Goal: Task Accomplishment & Management: Use online tool/utility

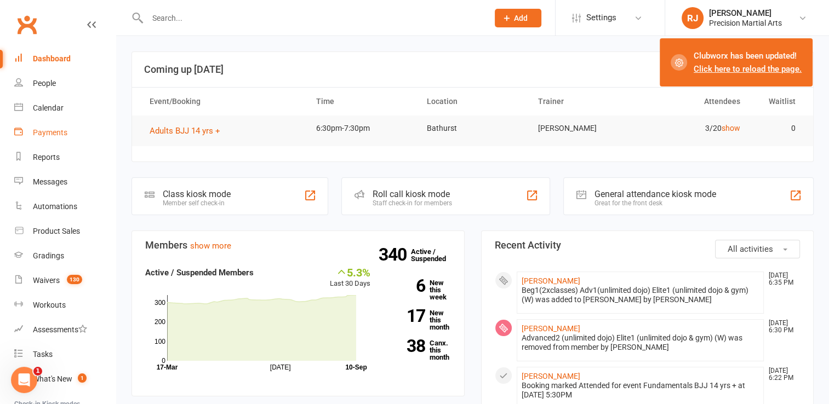
click at [45, 125] on link "Payments" at bounding box center [64, 133] width 101 height 25
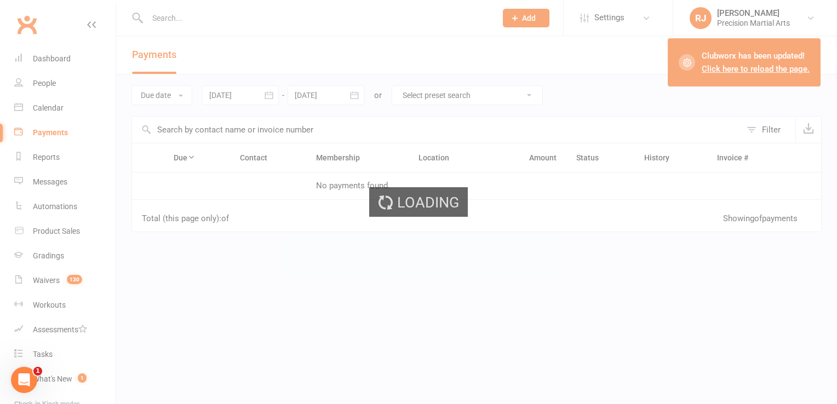
drag, startPoint x: 45, startPoint y: 125, endPoint x: 164, endPoint y: 94, distance: 122.9
click at [164, 94] on div "Loading" at bounding box center [418, 202] width 837 height 404
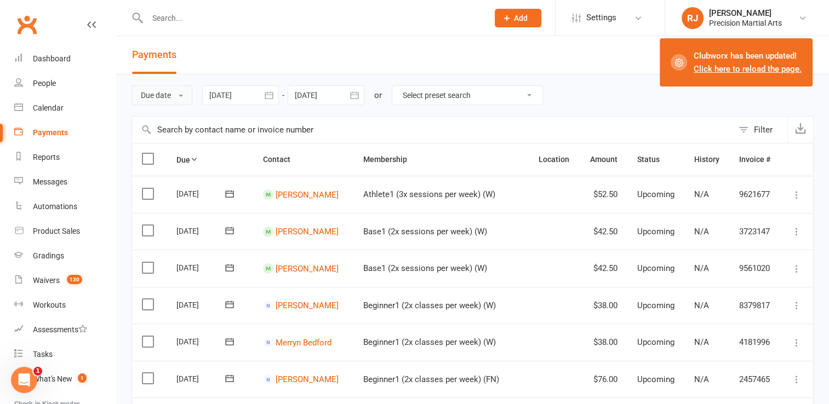
click at [164, 94] on button "Due date" at bounding box center [161, 95] width 61 height 20
click at [170, 160] on link "Date failed" at bounding box center [186, 164] width 108 height 22
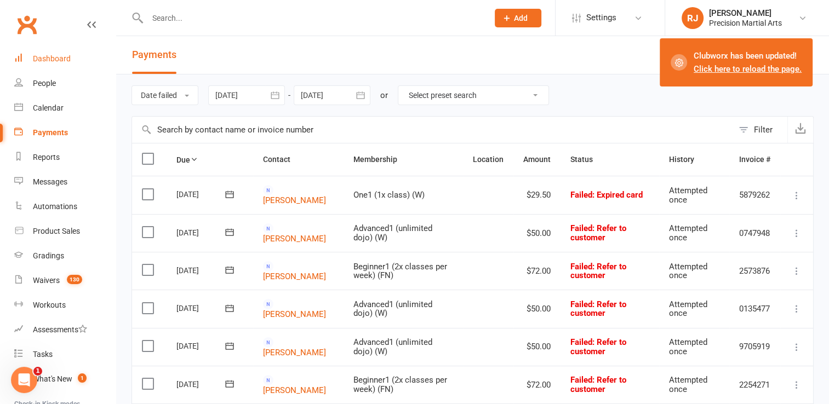
click at [51, 65] on link "Dashboard" at bounding box center [64, 59] width 101 height 25
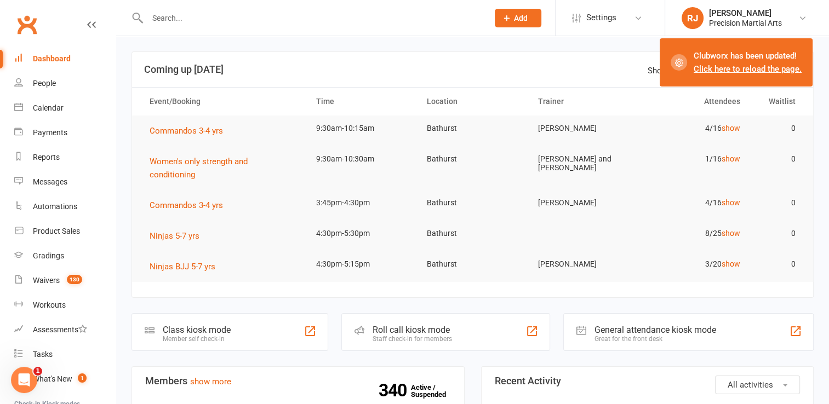
click at [167, 19] on input "text" at bounding box center [312, 17] width 336 height 15
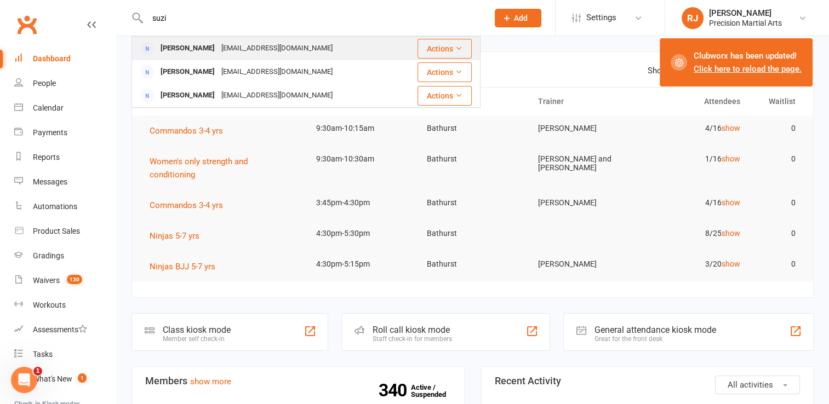
type input "suzi"
click at [177, 48] on div "[PERSON_NAME]" at bounding box center [187, 49] width 61 height 16
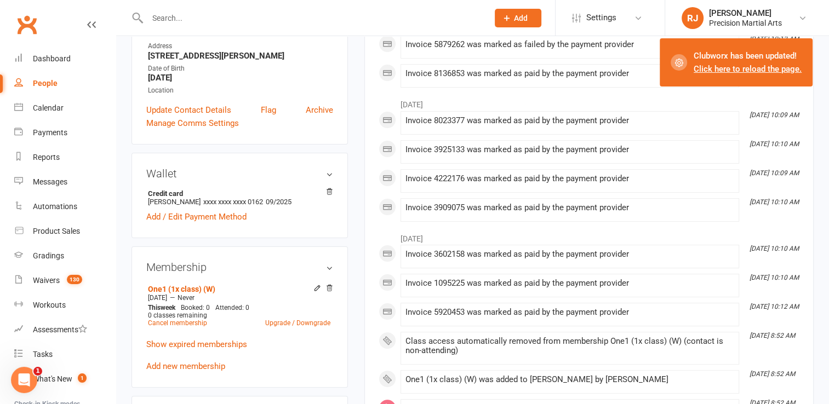
scroll to position [197, 0]
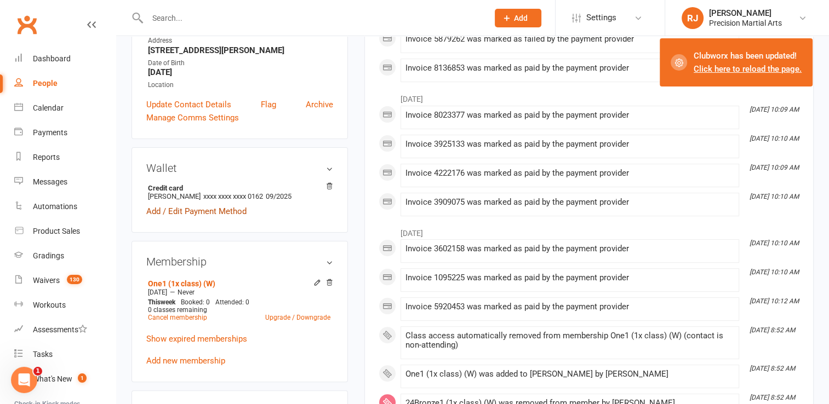
click at [210, 211] on link "Add / Edit Payment Method" at bounding box center [196, 211] width 100 height 13
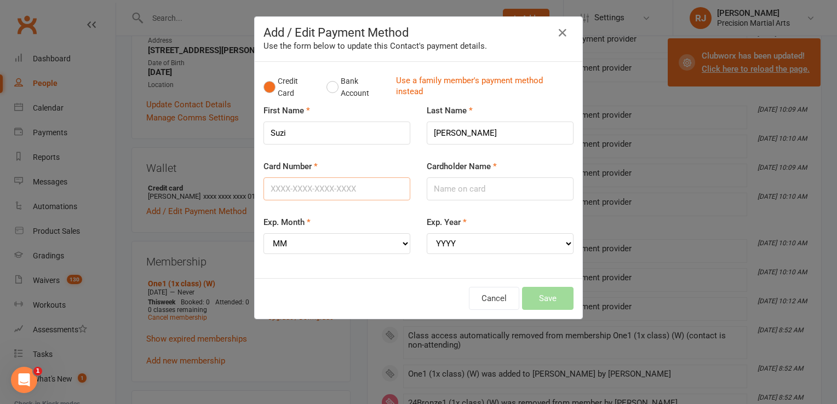
click at [325, 190] on input "Card Number" at bounding box center [336, 188] width 147 height 23
type input "4041371616570162"
click at [446, 243] on select "YYYY 2025 2026 2027 2028 2029 2030 2031 2032 2033 2034" at bounding box center [500, 243] width 147 height 21
select select "2029"
click at [427, 233] on select "YYYY 2025 2026 2027 2028 2029 2030 2031 2032 2033 2034" at bounding box center [500, 243] width 147 height 21
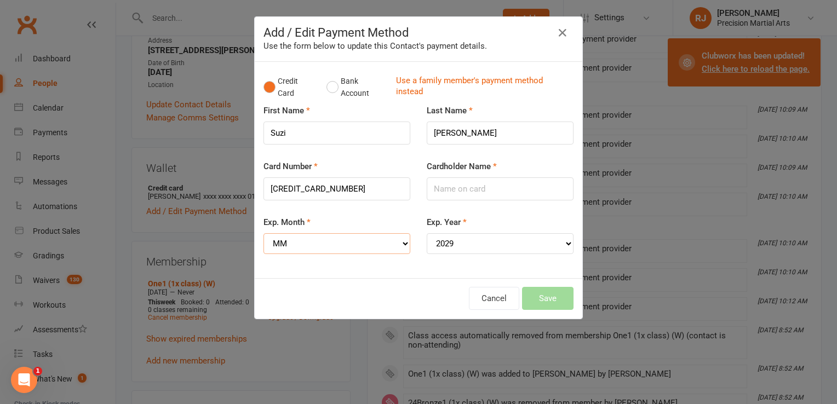
click at [344, 240] on select "MM 01 02 03 04 05 06 07 08 09 10 11 12" at bounding box center [336, 243] width 147 height 21
select select "09"
click at [263, 233] on select "MM 01 02 03 04 05 06 07 08 09 10 11 12" at bounding box center [336, 243] width 147 height 21
click at [450, 188] on input "Cardholder Name" at bounding box center [500, 188] width 147 height 23
type input "Suzanne Golding"
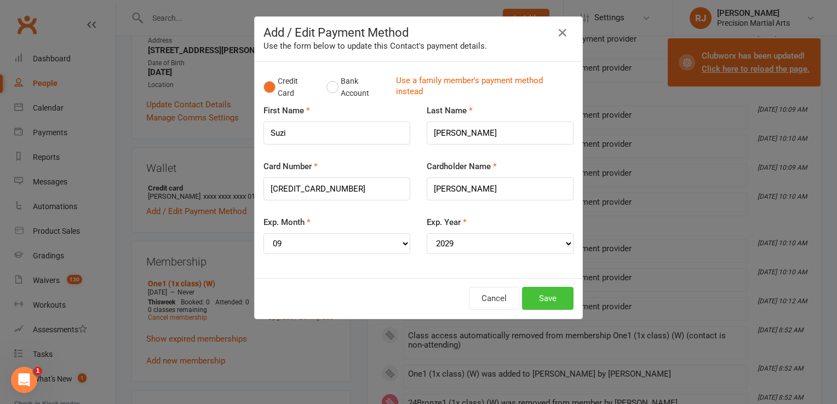
click at [547, 302] on button "Save" at bounding box center [547, 298] width 51 height 23
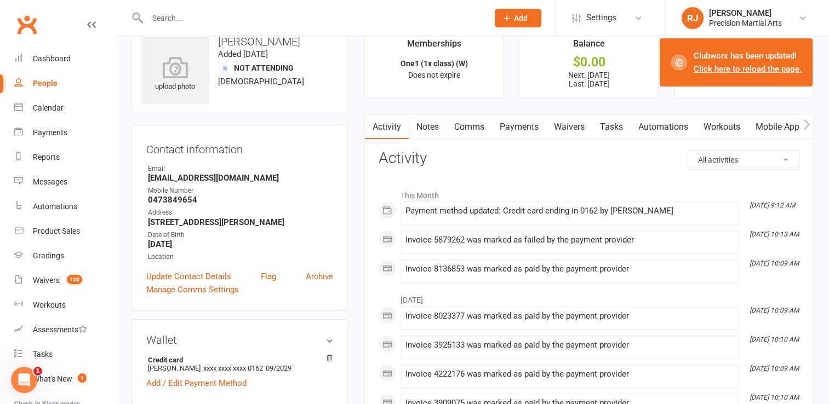
scroll to position [9, 0]
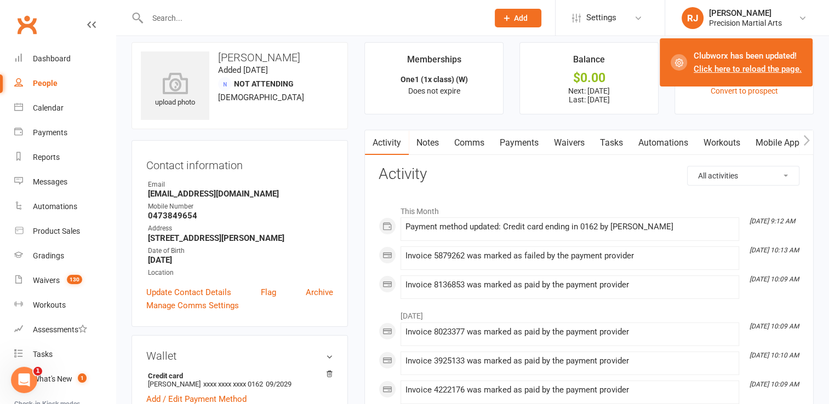
click at [528, 145] on link "Payments" at bounding box center [519, 142] width 54 height 25
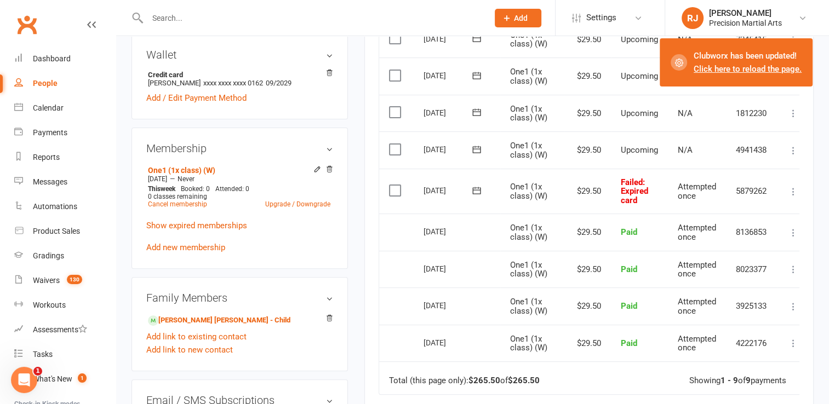
scroll to position [312, 0]
click at [793, 190] on icon at bounding box center [793, 190] width 11 height 11
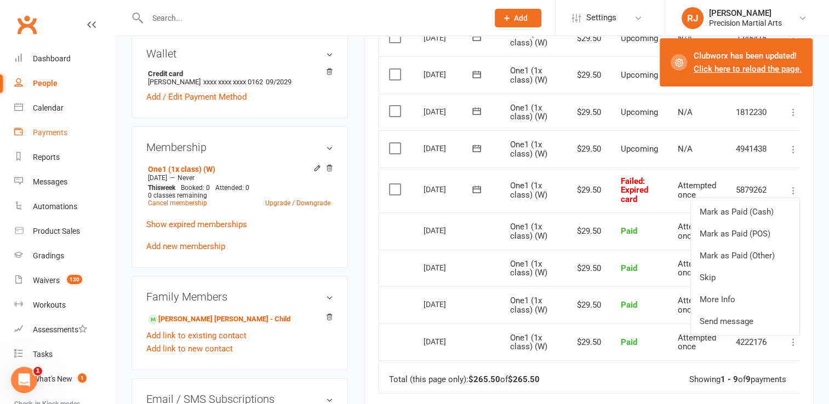
click at [59, 137] on link "Payments" at bounding box center [64, 133] width 101 height 25
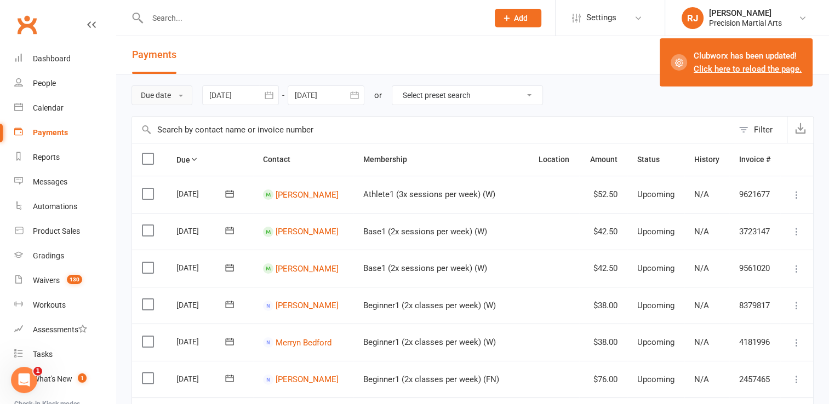
click at [164, 94] on button "Due date" at bounding box center [161, 95] width 61 height 20
click at [168, 164] on link "Date failed" at bounding box center [186, 164] width 108 height 22
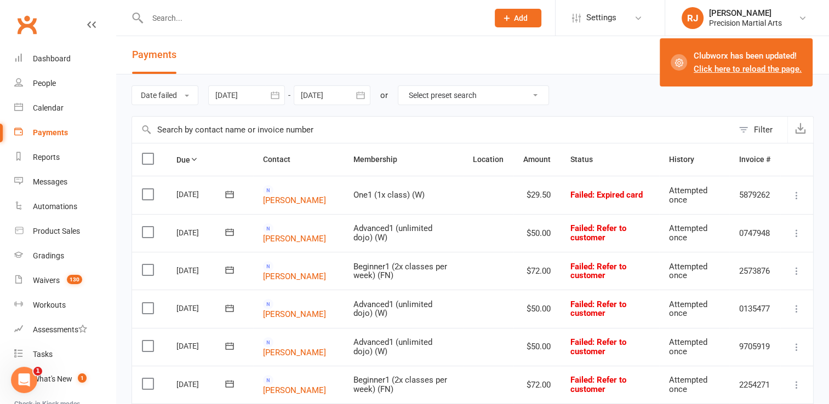
click at [795, 194] on icon at bounding box center [796, 195] width 11 height 11
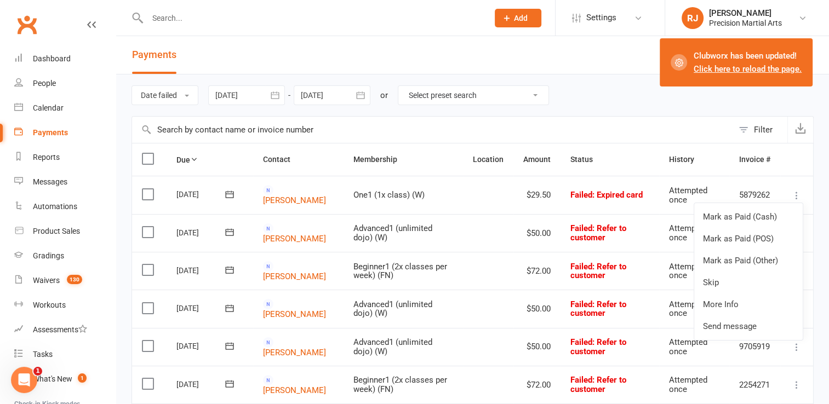
click at [151, 196] on label at bounding box center [149, 194] width 15 height 11
click at [149, 189] on input "checkbox" at bounding box center [145, 189] width 7 height 0
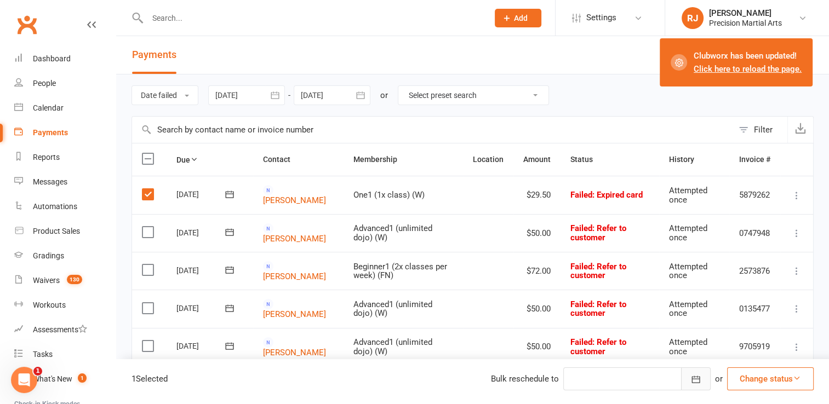
click at [693, 376] on icon "button" at bounding box center [695, 379] width 11 height 11
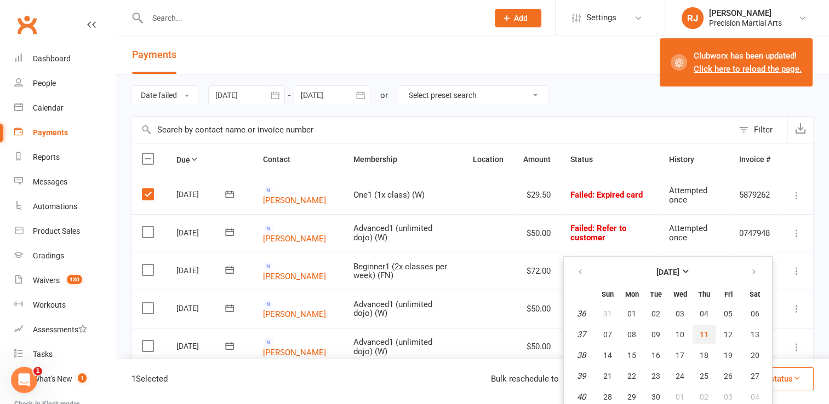
click at [708, 335] on span "11" at bounding box center [704, 334] width 9 height 9
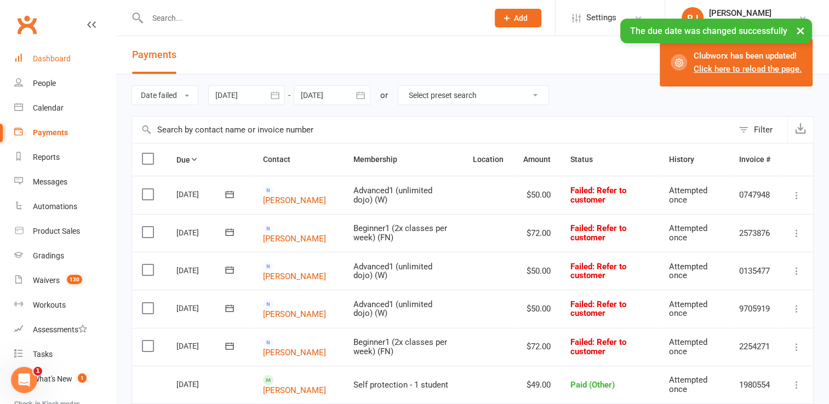
click at [31, 59] on link "Dashboard" at bounding box center [64, 59] width 101 height 25
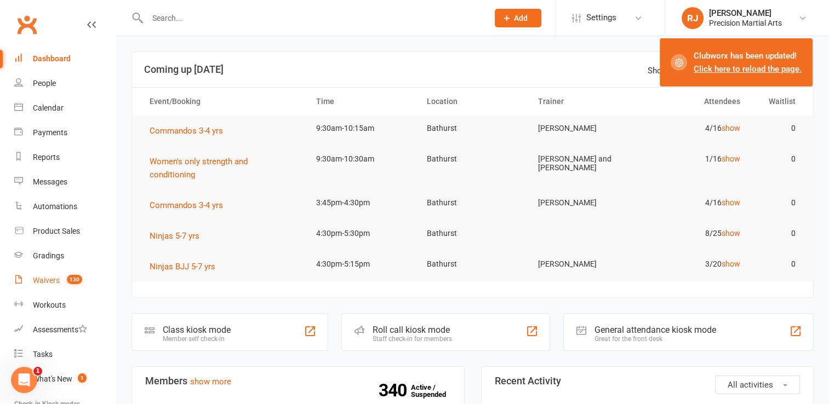
click at [53, 279] on div "Waivers" at bounding box center [46, 280] width 27 height 9
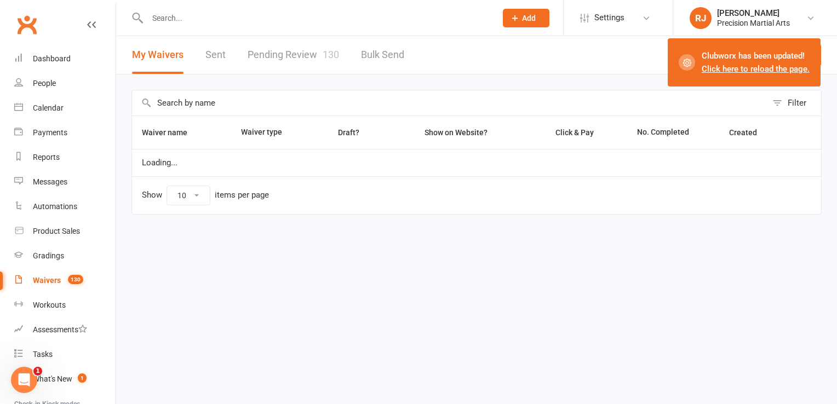
click at [270, 57] on link "Pending Review 130" at bounding box center [293, 55] width 91 height 38
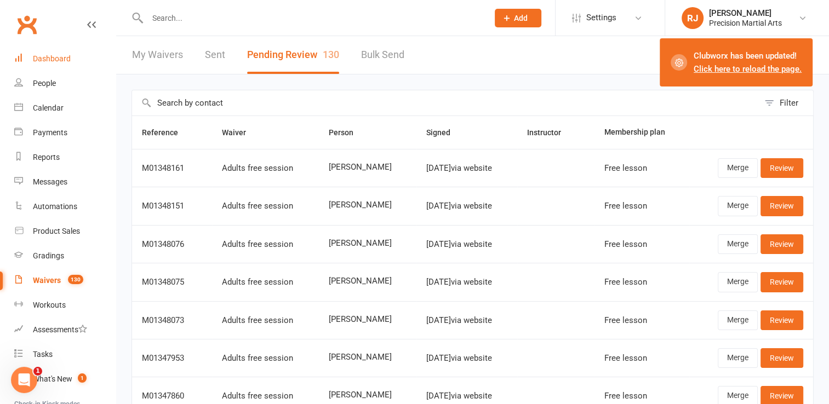
click at [53, 64] on link "Dashboard" at bounding box center [64, 59] width 101 height 25
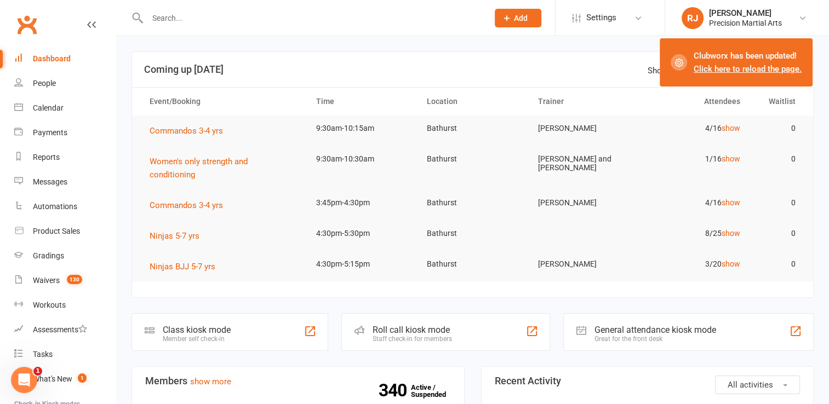
scroll to position [123, 0]
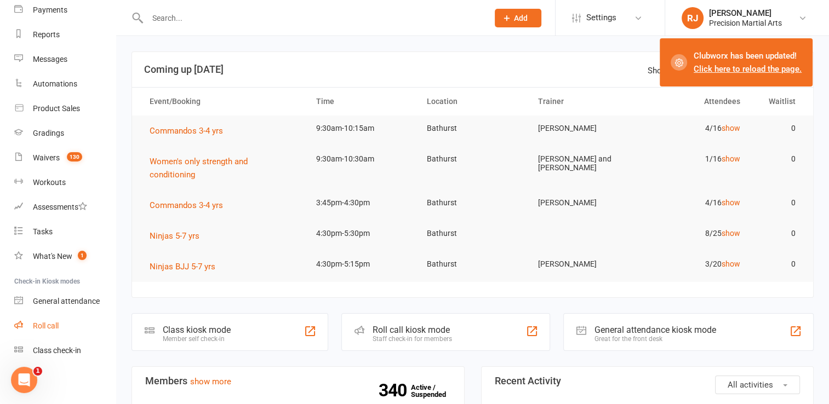
click at [65, 323] on link "Roll call" at bounding box center [64, 326] width 101 height 25
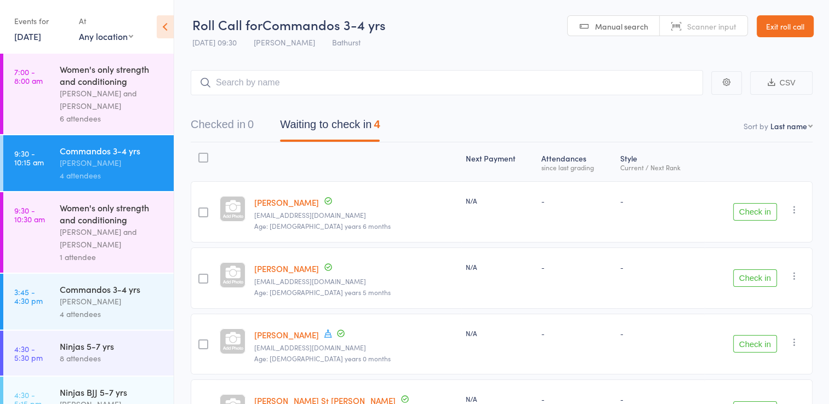
click at [755, 214] on button "Check in" at bounding box center [755, 212] width 44 height 18
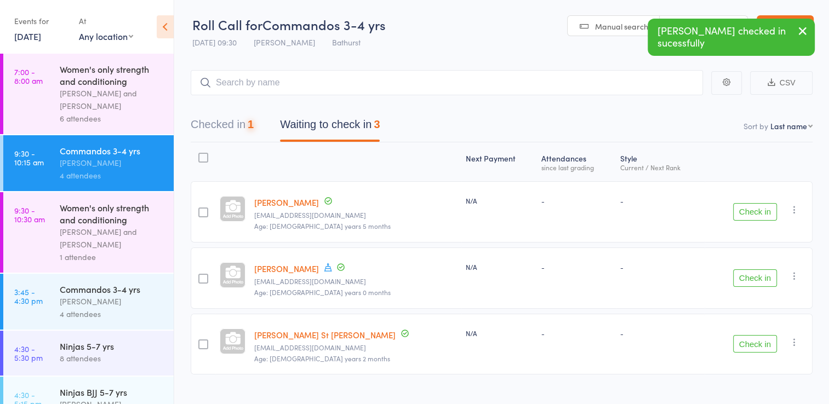
click at [755, 214] on button "Check in" at bounding box center [755, 212] width 44 height 18
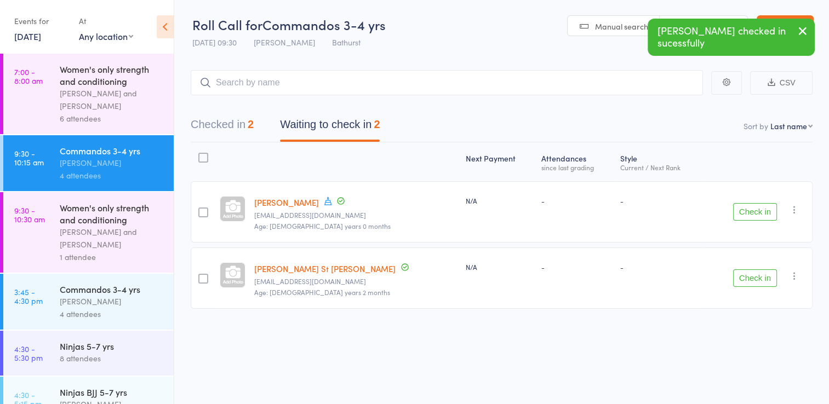
click at [794, 212] on icon "button" at bounding box center [794, 209] width 11 height 11
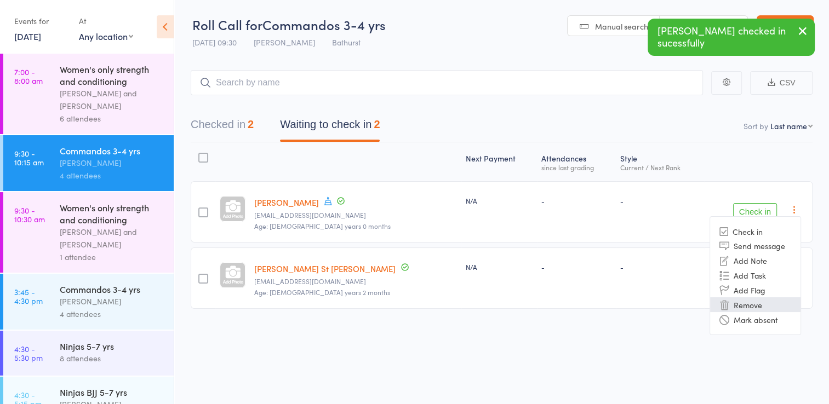
click at [757, 305] on li "Remove" at bounding box center [755, 304] width 90 height 15
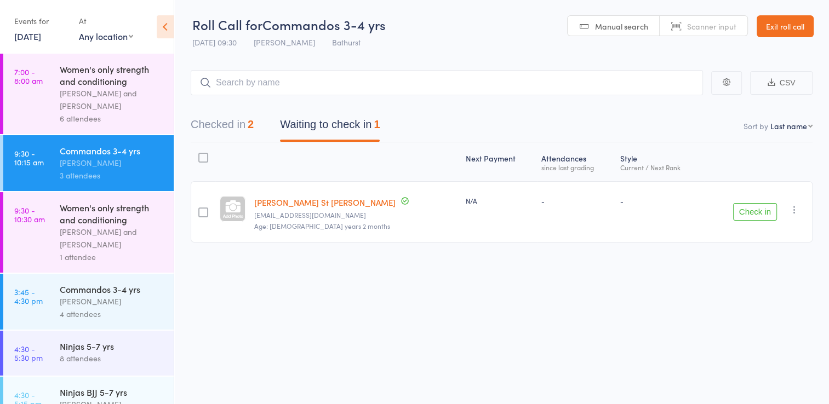
click at [758, 207] on button "Check in" at bounding box center [755, 212] width 44 height 18
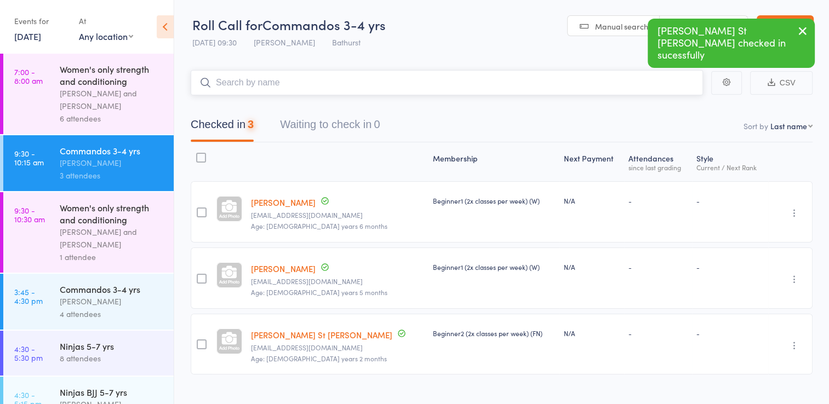
click at [473, 71] on input "search" at bounding box center [447, 82] width 512 height 25
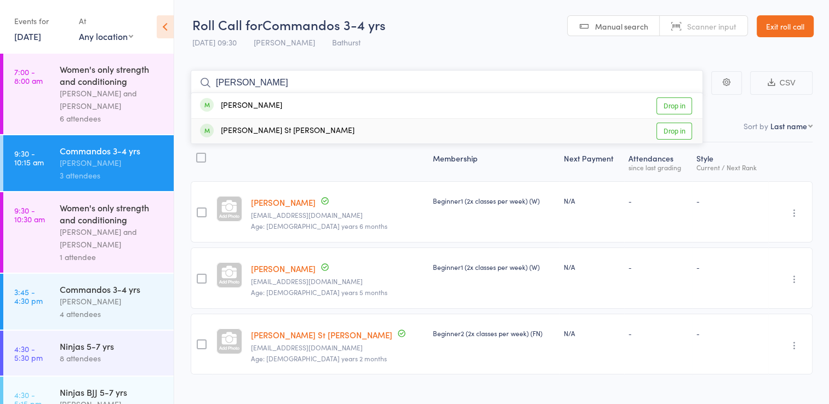
type input "thom"
click at [674, 134] on link "Drop in" at bounding box center [674, 131] width 36 height 17
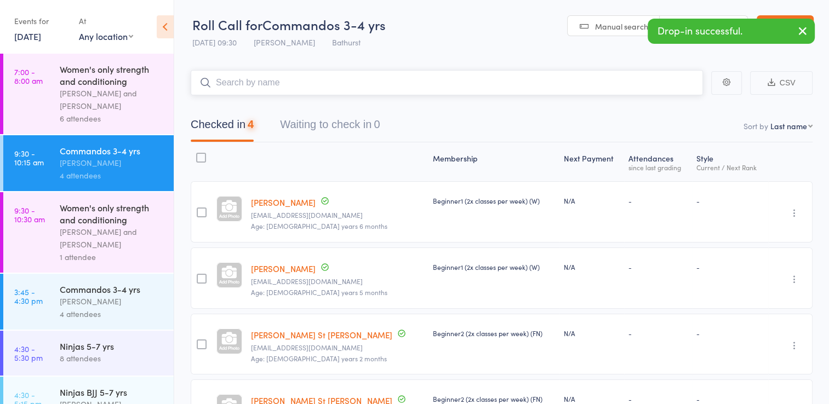
type input "o"
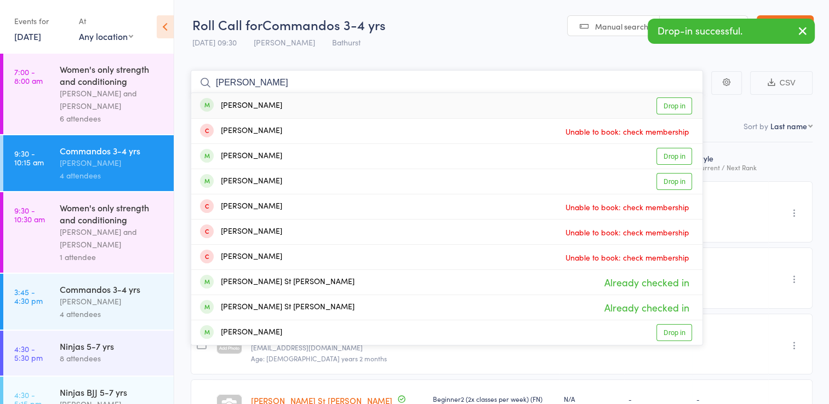
type input "[PERSON_NAME]"
click at [664, 108] on link "Drop in" at bounding box center [674, 106] width 36 height 17
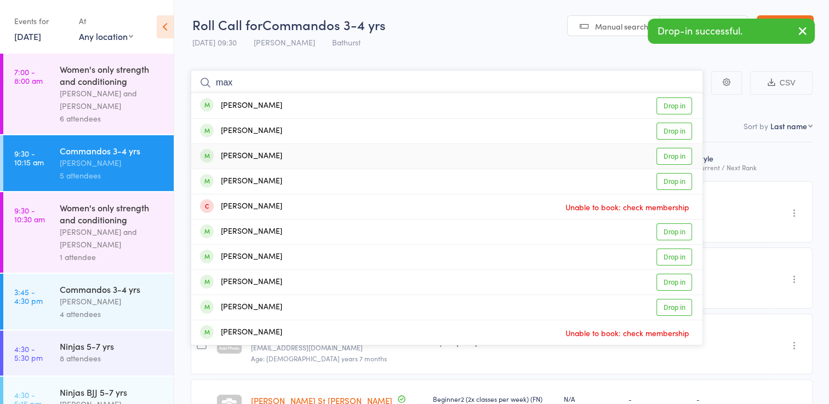
type input "max"
click at [683, 156] on link "Drop in" at bounding box center [674, 156] width 36 height 17
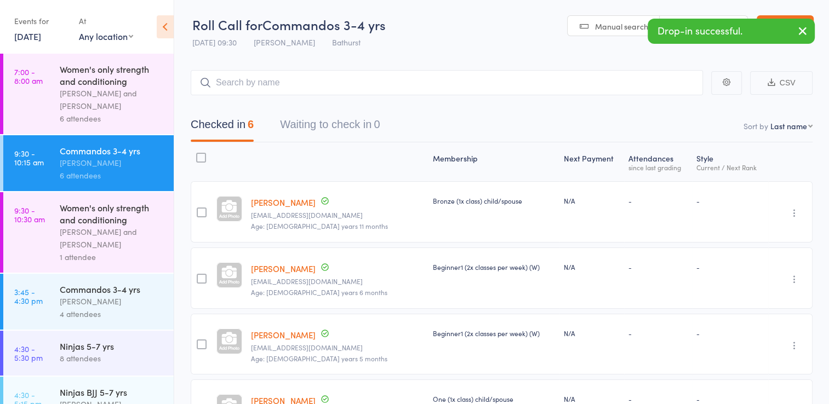
click at [801, 30] on icon "button" at bounding box center [802, 31] width 13 height 14
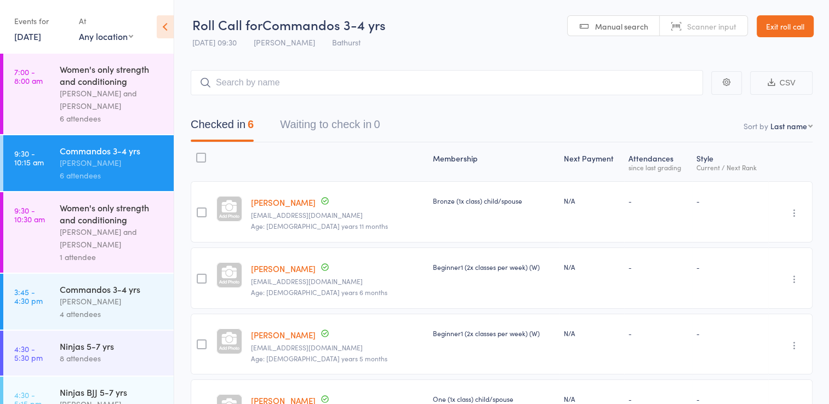
click at [801, 30] on link "Exit roll call" at bounding box center [784, 26] width 57 height 22
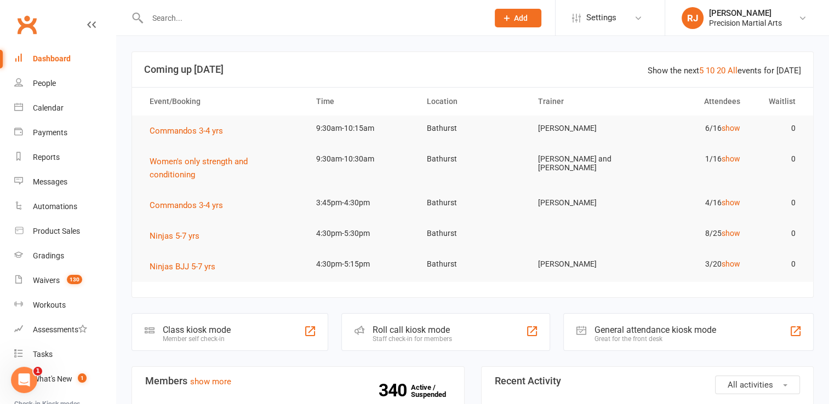
click at [283, 20] on input "text" at bounding box center [312, 17] width 336 height 15
type input "[PERSON_NAME]"
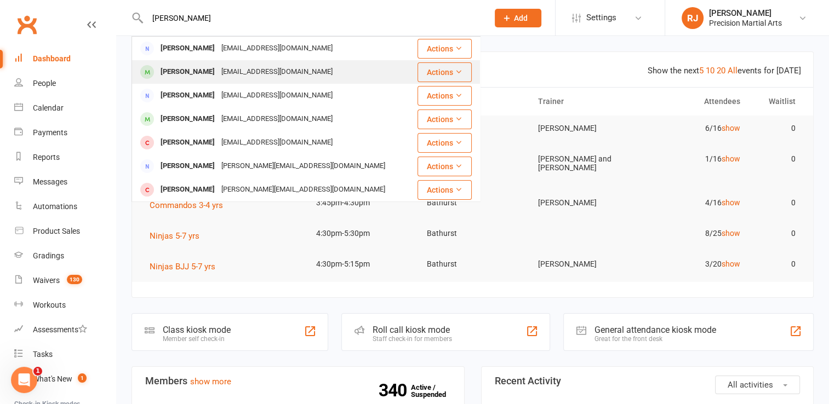
click at [242, 75] on div "[EMAIL_ADDRESS][DOMAIN_NAME]" at bounding box center [277, 72] width 118 height 16
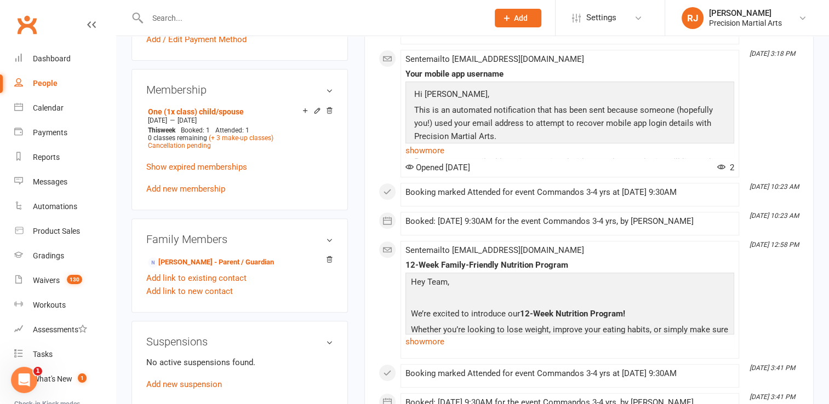
scroll to position [394, 0]
